Goal: Task Accomplishment & Management: Manage account settings

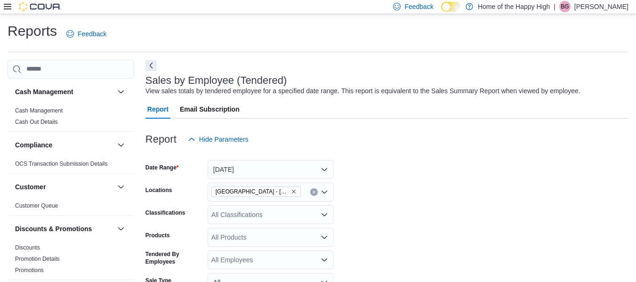
scroll to position [337, 0]
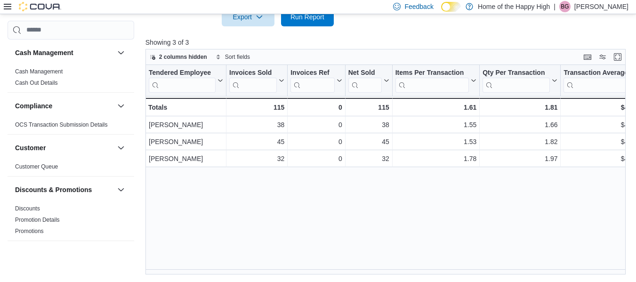
click at [8, 9] on icon at bounding box center [8, 7] width 8 height 6
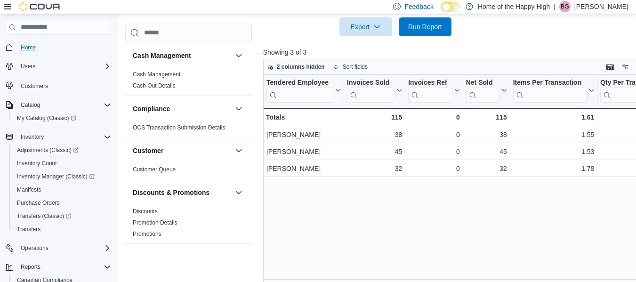
scroll to position [347, 0]
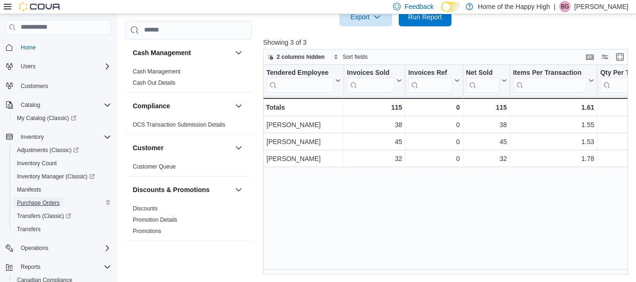
click at [43, 201] on span "Purchase Orders" at bounding box center [38, 203] width 43 height 8
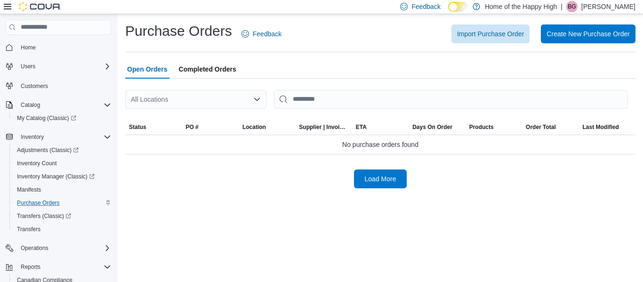
click at [208, 99] on div "All Locations" at bounding box center [195, 99] width 141 height 19
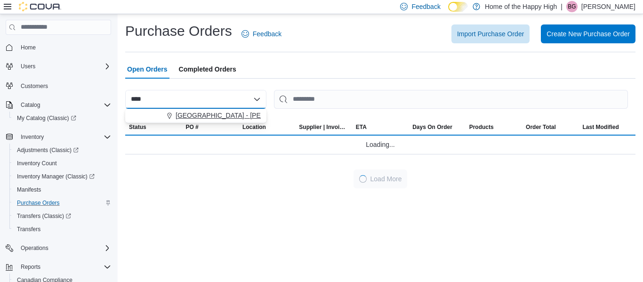
type input "****"
click at [227, 119] on span "[GEOGRAPHIC_DATA] - [PERSON_NAME][GEOGRAPHIC_DATA] - Fire & Flower" at bounding box center [297, 115] width 242 height 9
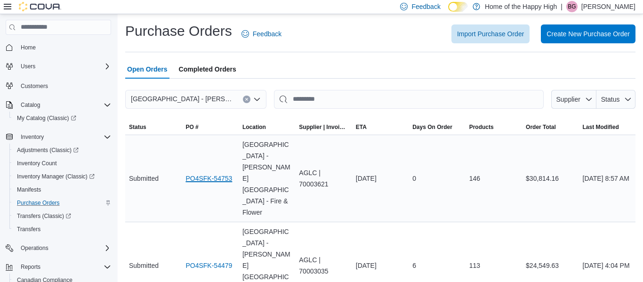
click at [202, 173] on link "PO4SFK-54753" at bounding box center [208, 178] width 47 height 11
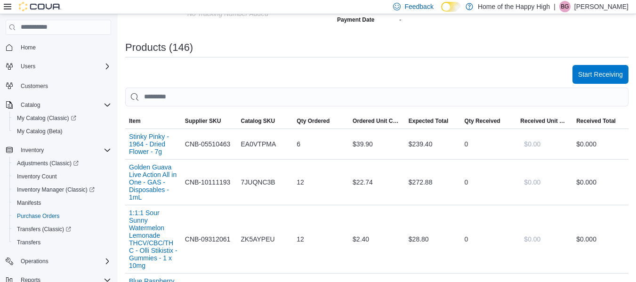
scroll to position [262, 0]
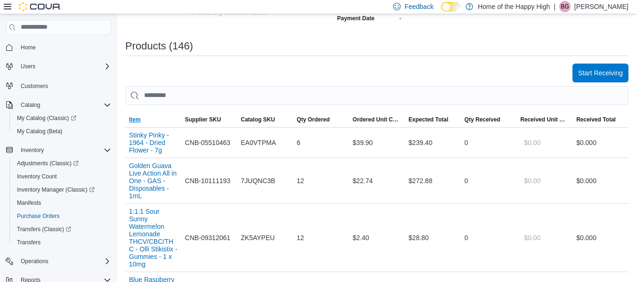
click at [136, 118] on span "Item" at bounding box center [135, 120] width 12 height 8
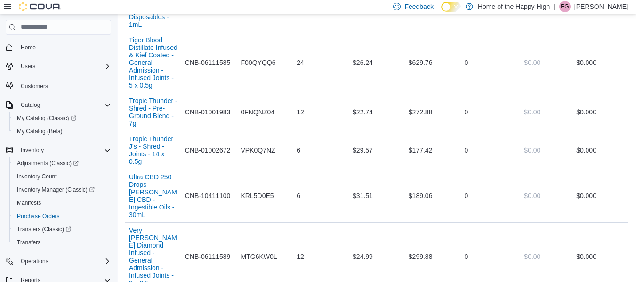
scroll to position [6496, 0]
